Goal: Check status: Check status

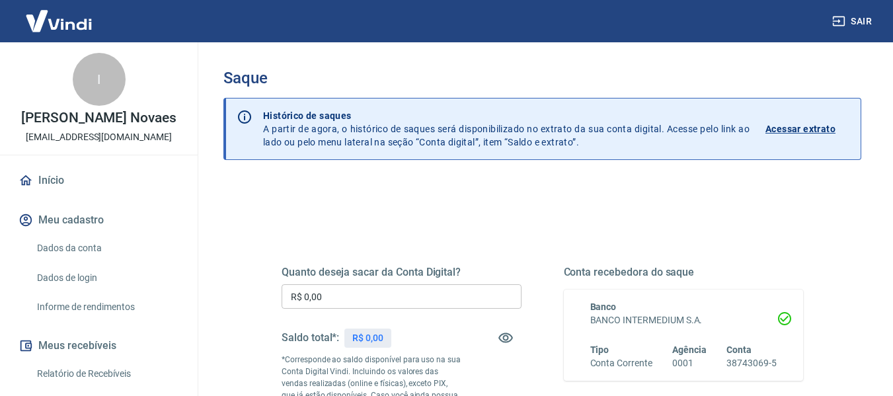
drag, startPoint x: 349, startPoint y: 342, endPoint x: 340, endPoint y: 341, distance: 8.6
click at [340, 342] on div "Saldo total*: R$ 0,00" at bounding box center [402, 338] width 240 height 32
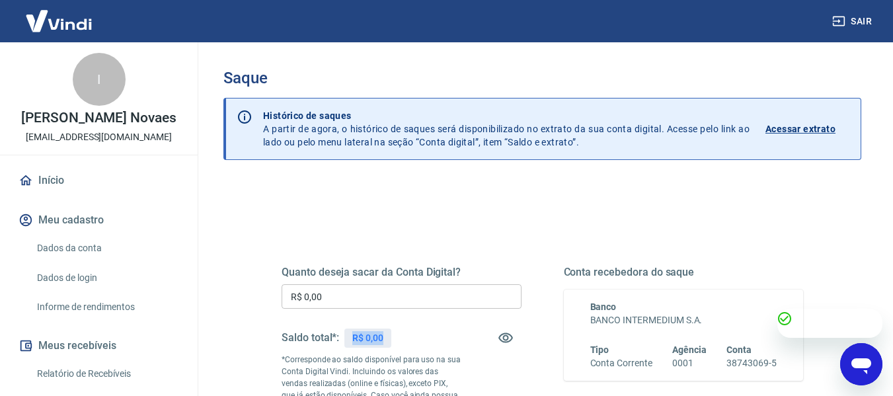
click at [422, 321] on div "Quanto deseja sacar da Conta Digital? R$ 0,00 ​ Saldo total*: R$ 0,00 *Correspo…" at bounding box center [402, 360] width 240 height 189
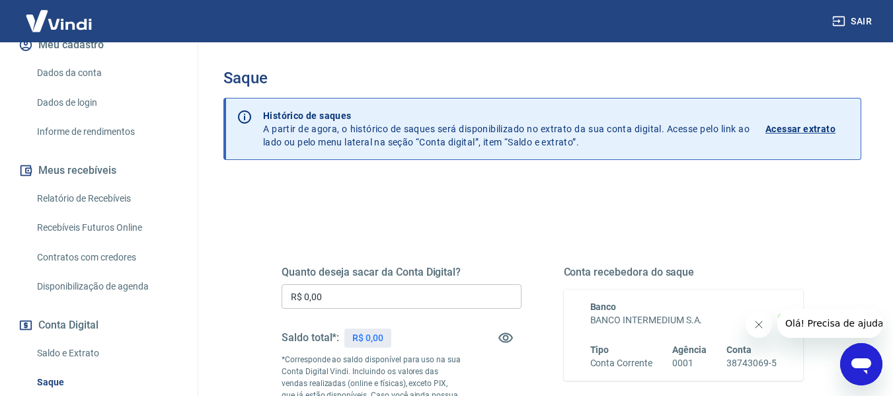
scroll to position [198, 0]
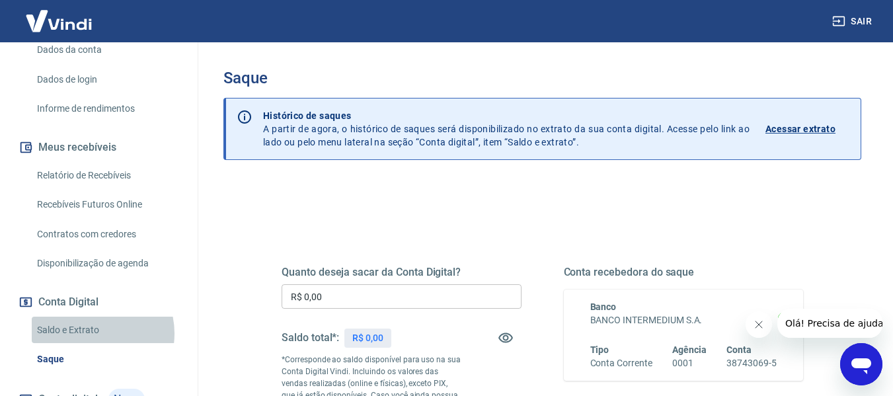
click at [88, 333] on link "Saldo e Extrato" at bounding box center [107, 330] width 150 height 27
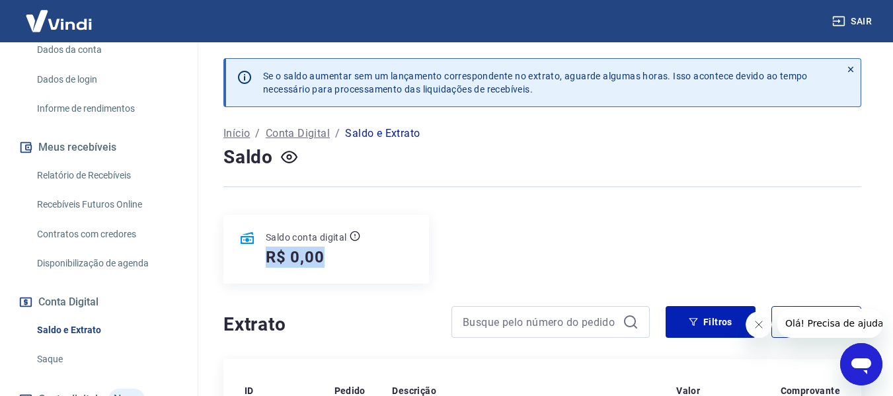
drag, startPoint x: 353, startPoint y: 255, endPoint x: 239, endPoint y: 268, distance: 114.4
click at [239, 268] on div "Saldo conta digital R$ 0,00" at bounding box center [326, 249] width 206 height 69
click at [425, 268] on div "Saldo conta digital R$ 0,00" at bounding box center [326, 249] width 206 height 69
